Goal: Transaction & Acquisition: Purchase product/service

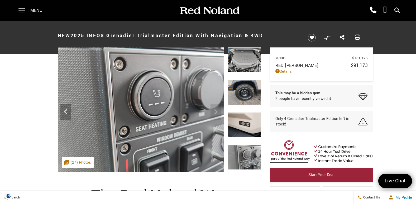
click at [23, 12] on span at bounding box center [21, 10] width 7 height 21
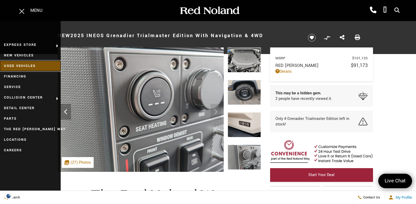
click at [19, 67] on link "Used Vehicles" at bounding box center [30, 66] width 61 height 11
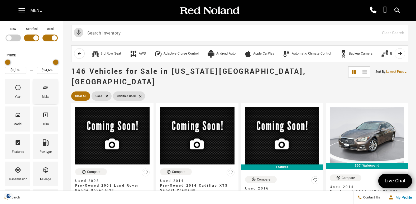
click at [47, 95] on div "Make" at bounding box center [45, 97] width 7 height 6
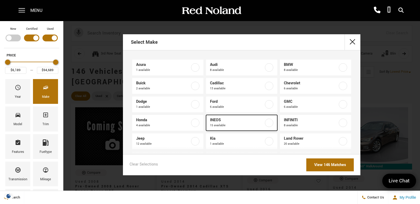
click at [224, 122] on span "INEOS" at bounding box center [237, 120] width 54 height 5
type input "$67,688"
type input "$92,688"
checkbox input "true"
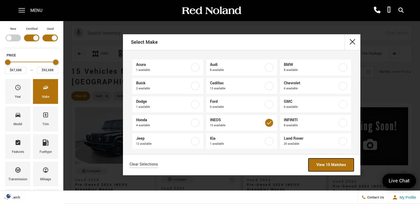
click at [319, 162] on link "View 15 Matches" at bounding box center [330, 165] width 45 height 13
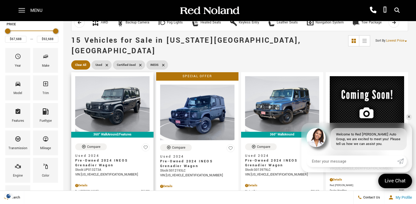
scroll to position [26, 0]
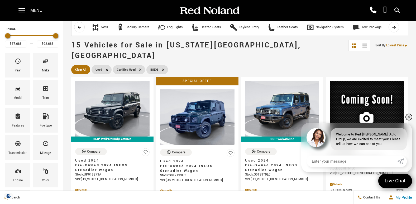
click at [408, 116] on link "✕" at bounding box center [409, 117] width 6 height 6
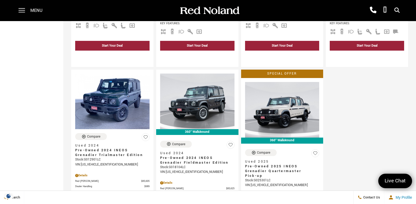
scroll to position [712, 0]
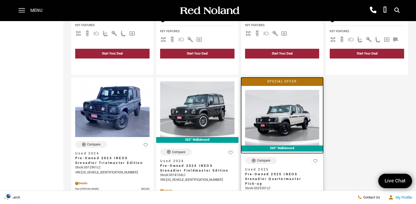
click at [315, 106] on img at bounding box center [282, 118] width 74 height 56
